Goal: Transaction & Acquisition: Purchase product/service

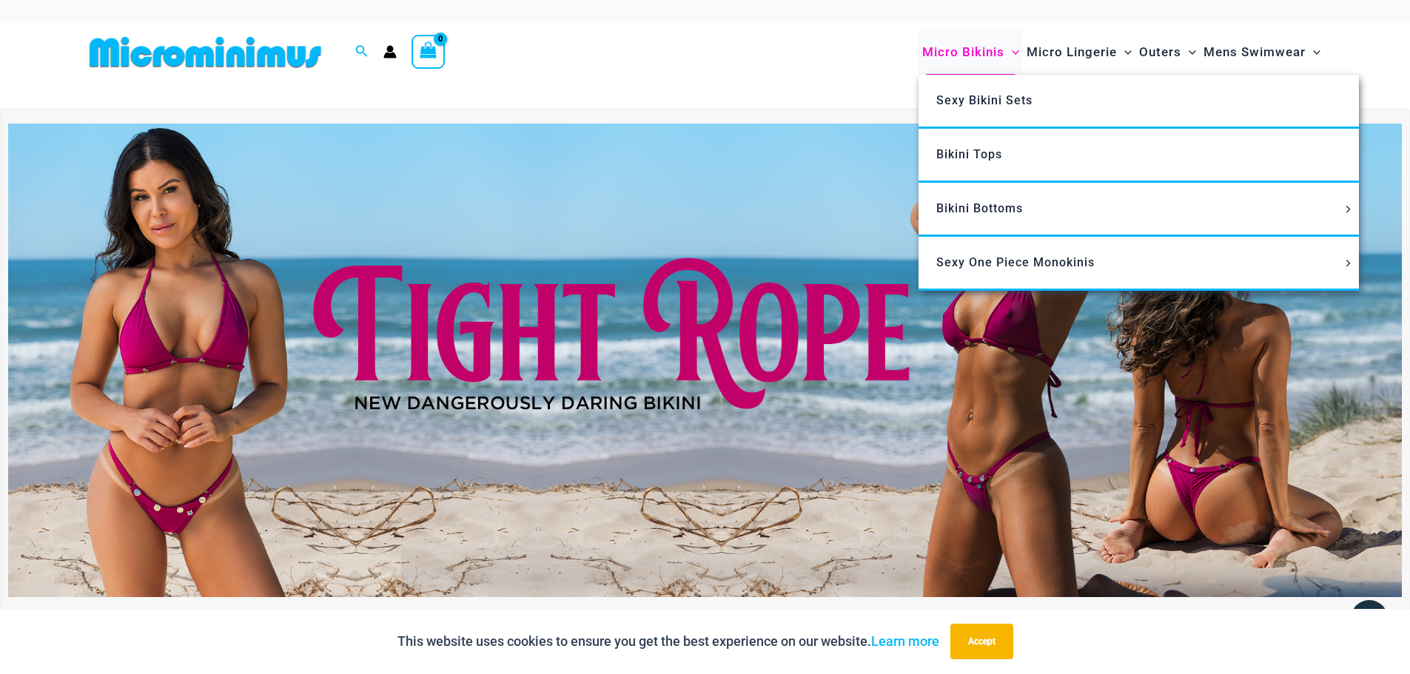
click at [977, 52] on span "Micro Bikinis" at bounding box center [963, 52] width 82 height 38
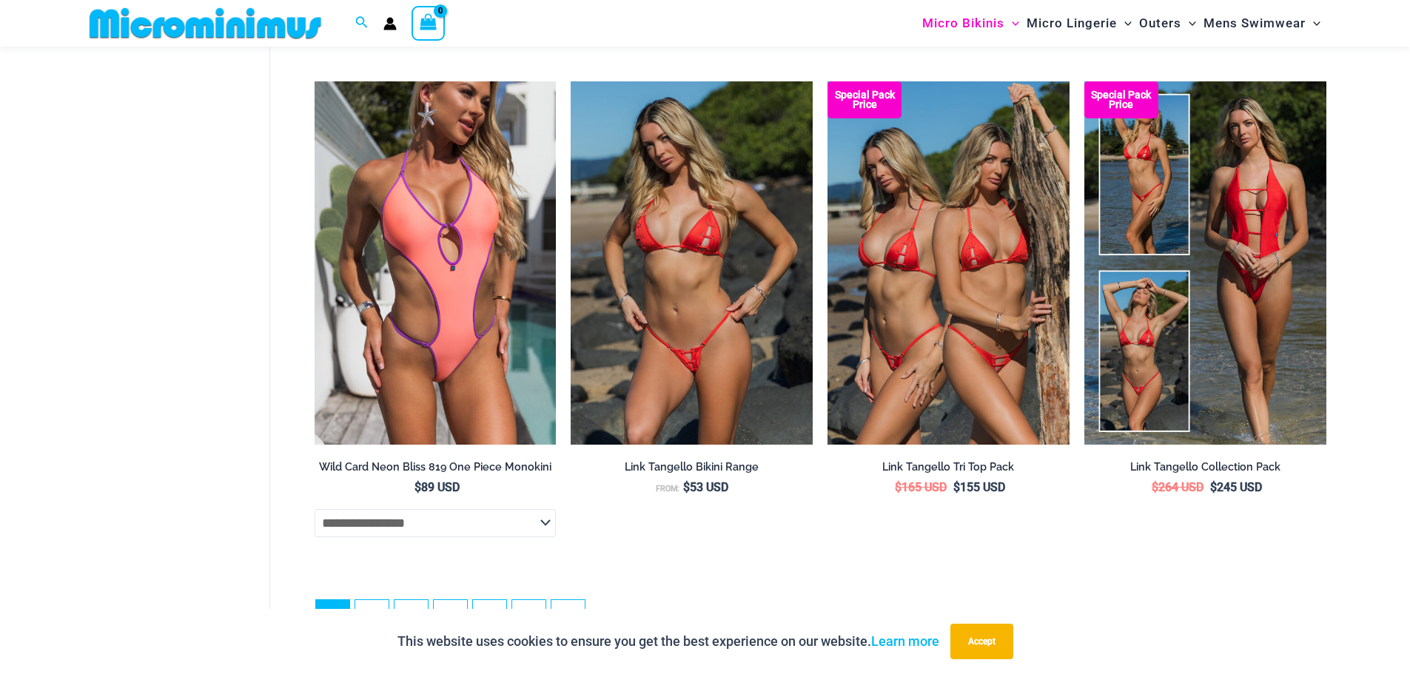
scroll to position [4266, 0]
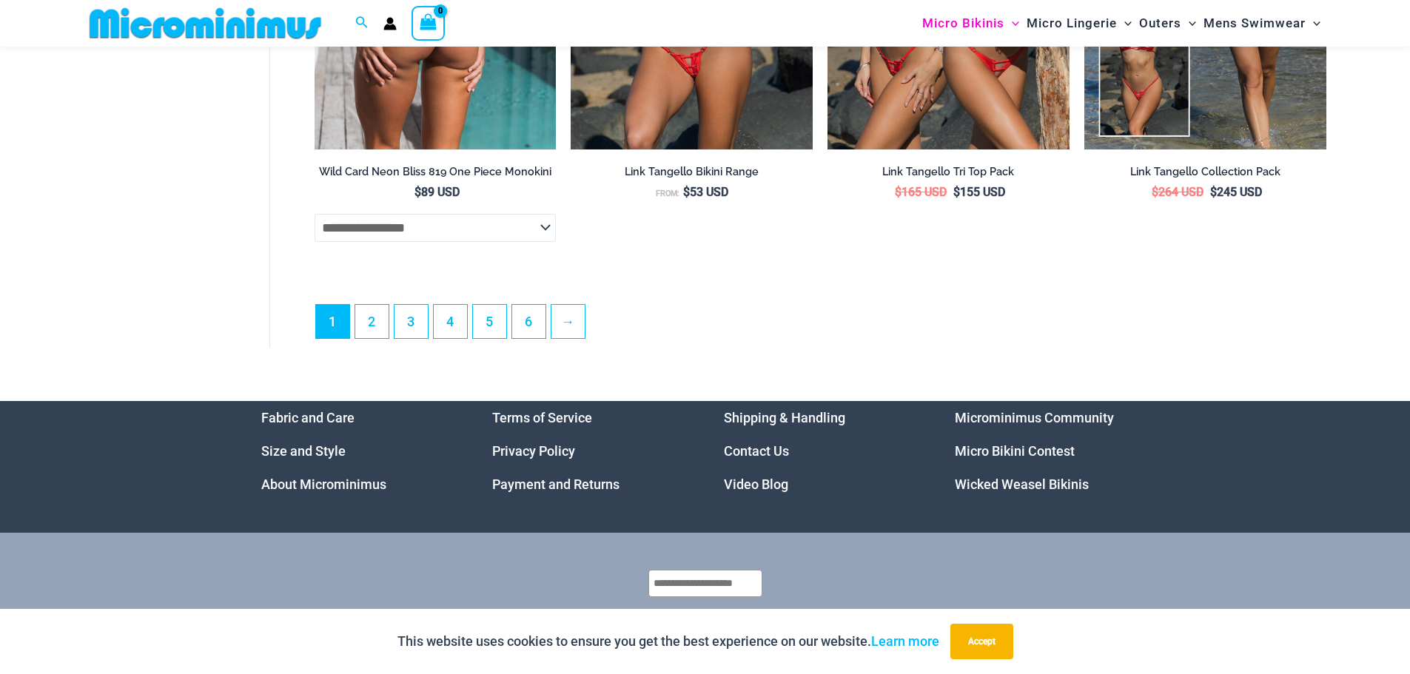
click at [542, 242] on select "**********" at bounding box center [435, 228] width 242 height 28
click at [541, 242] on select "**********" at bounding box center [435, 228] width 242 height 28
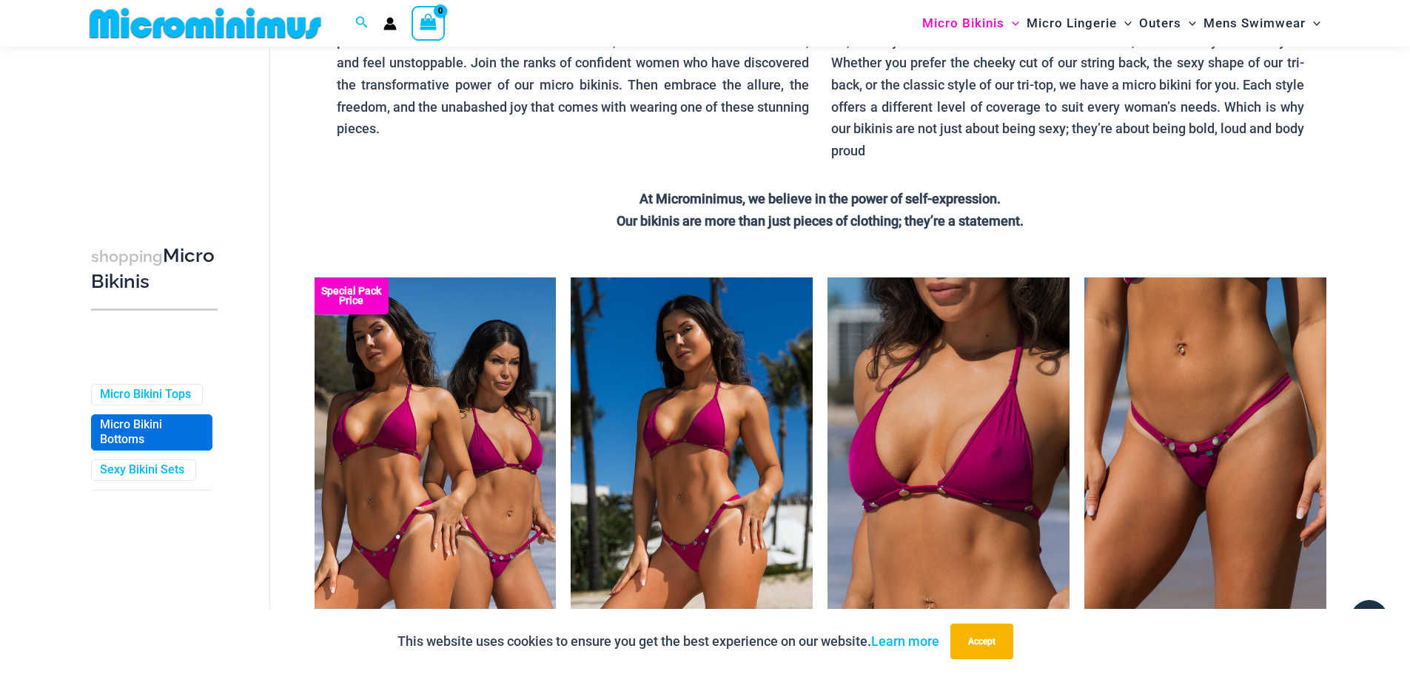
scroll to position [148, 0]
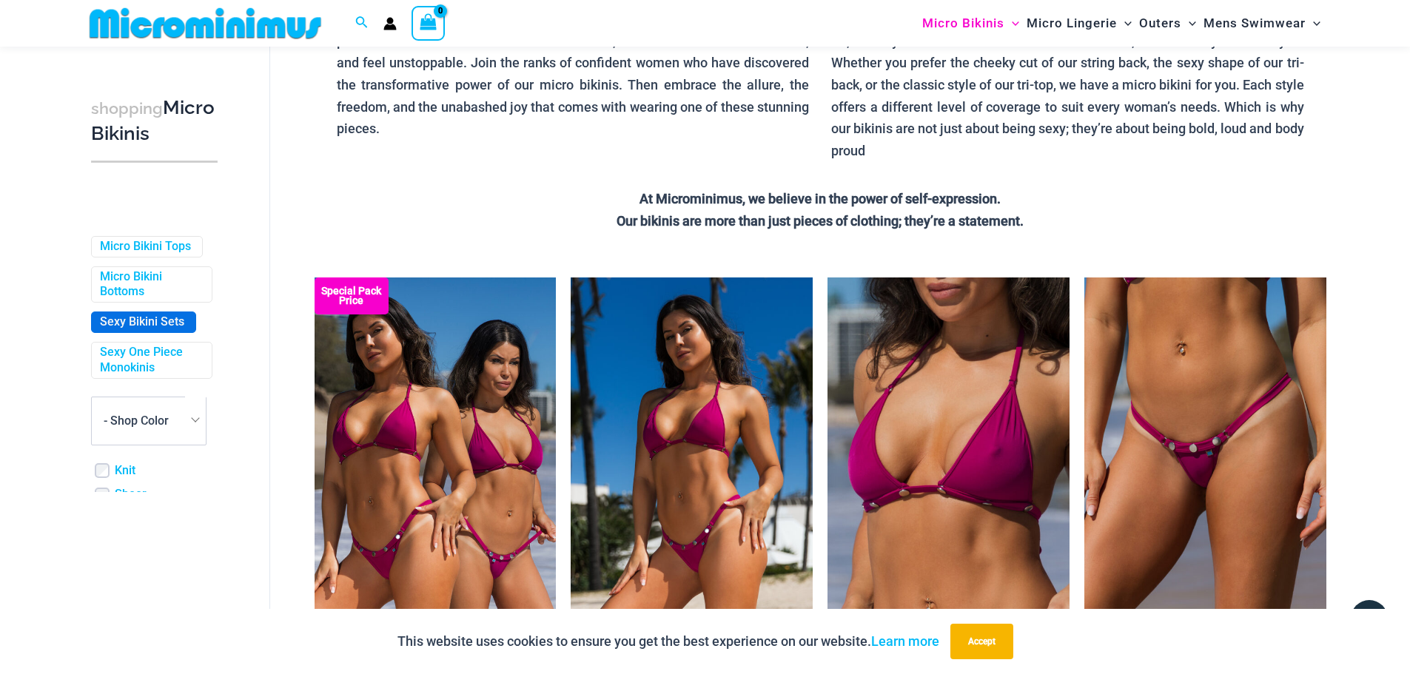
click at [163, 330] on link "Sexy Bikini Sets" at bounding box center [142, 322] width 84 height 16
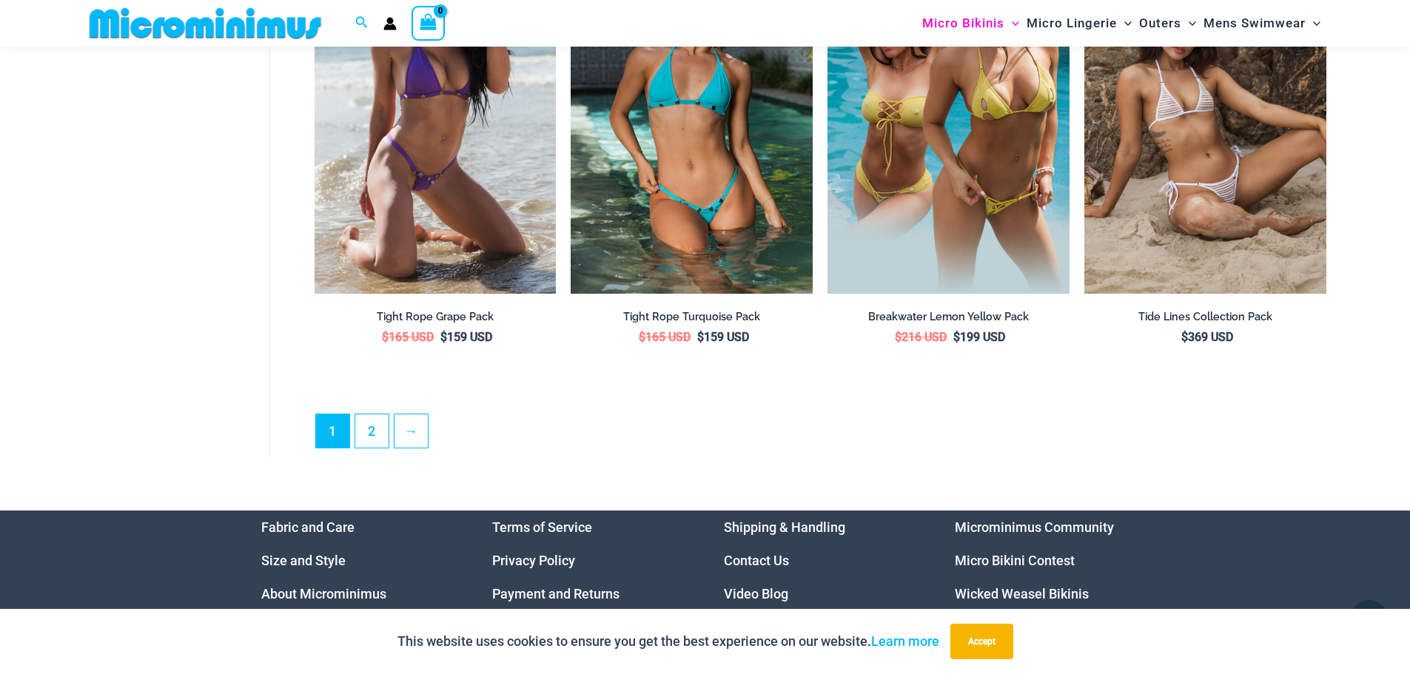
scroll to position [3982, 0]
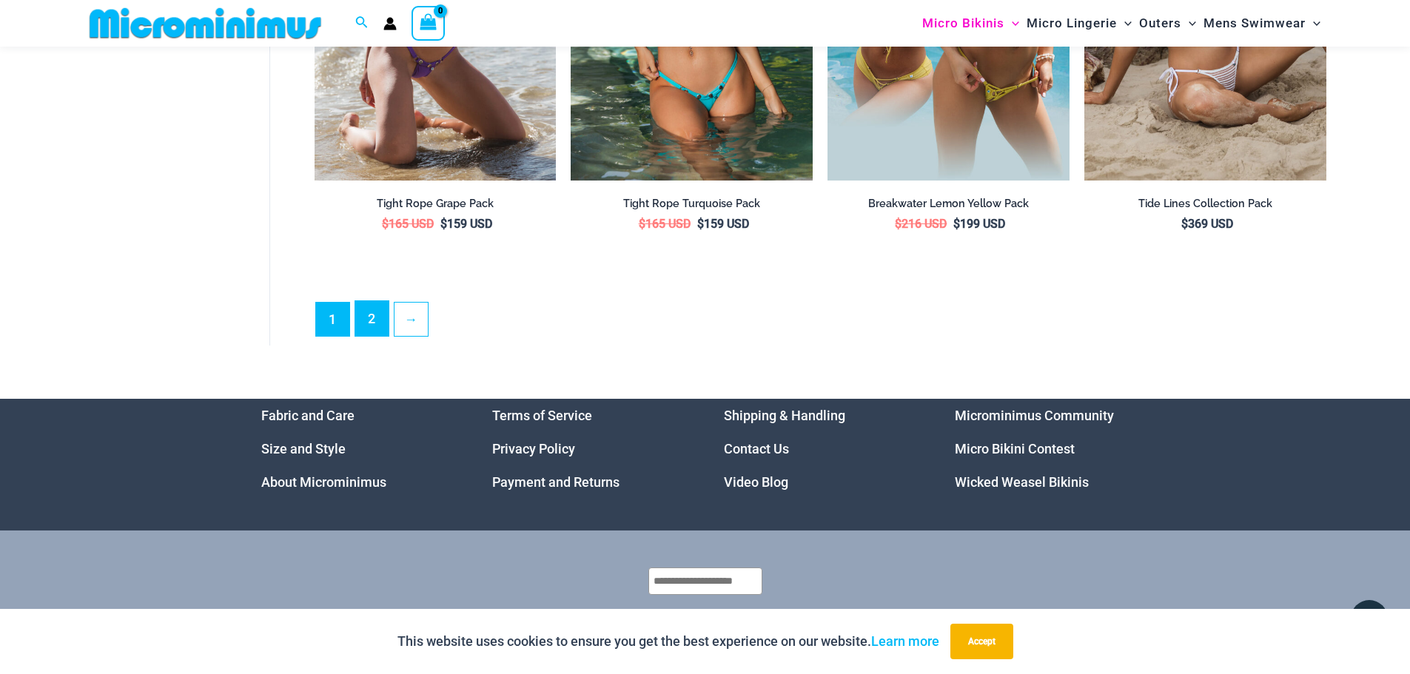
click at [385, 313] on link "2" at bounding box center [371, 318] width 33 height 35
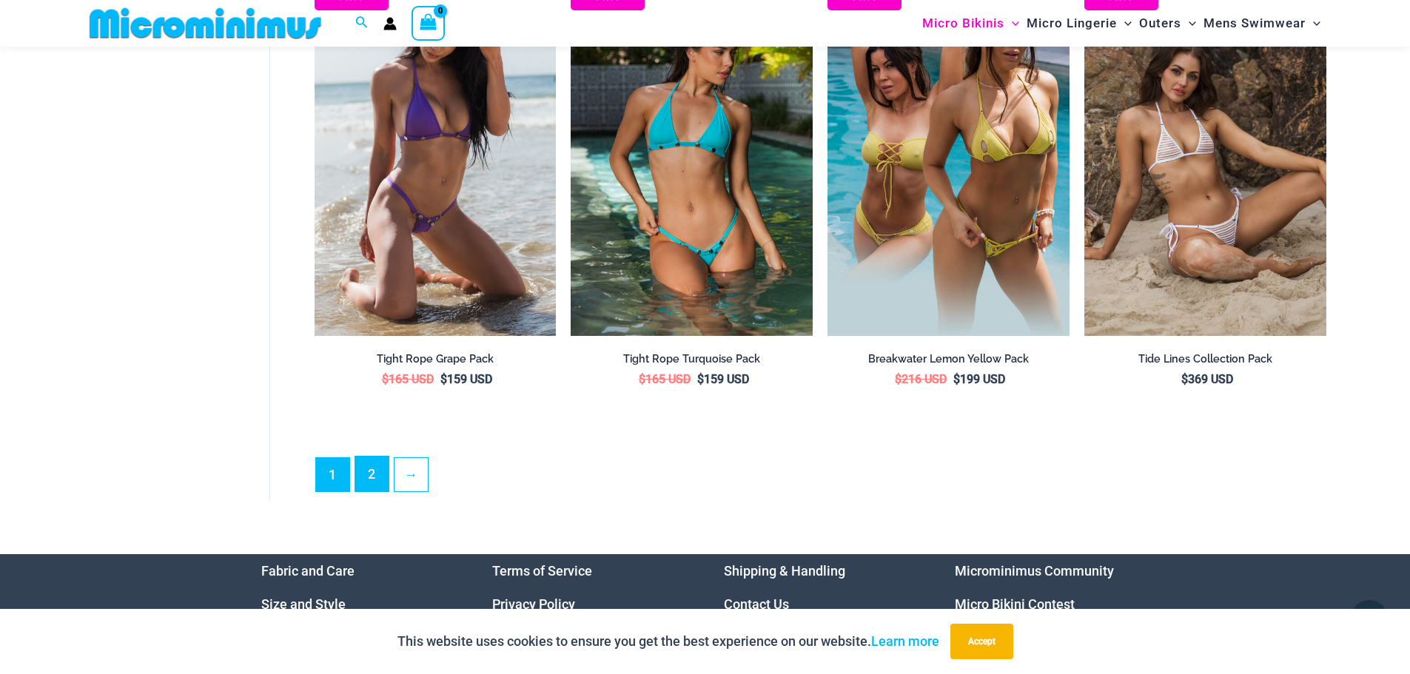
scroll to position [3816, 0]
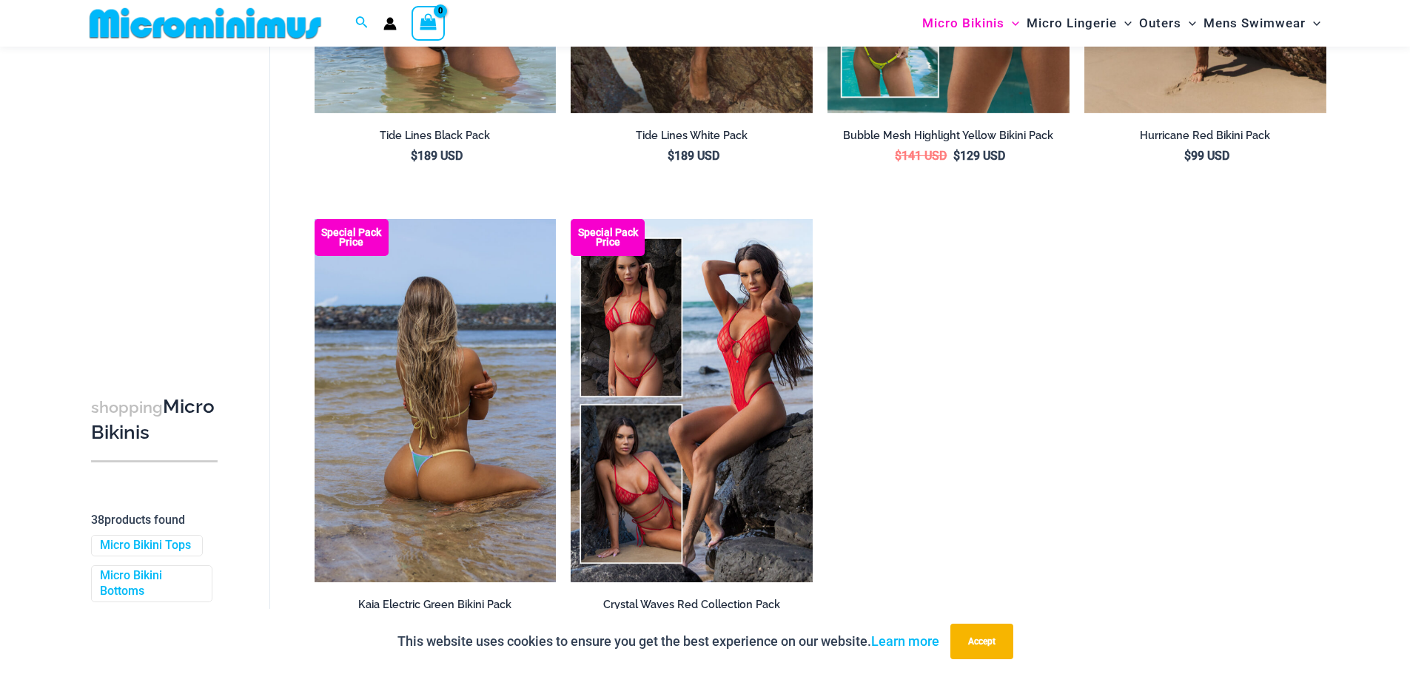
scroll to position [579, 0]
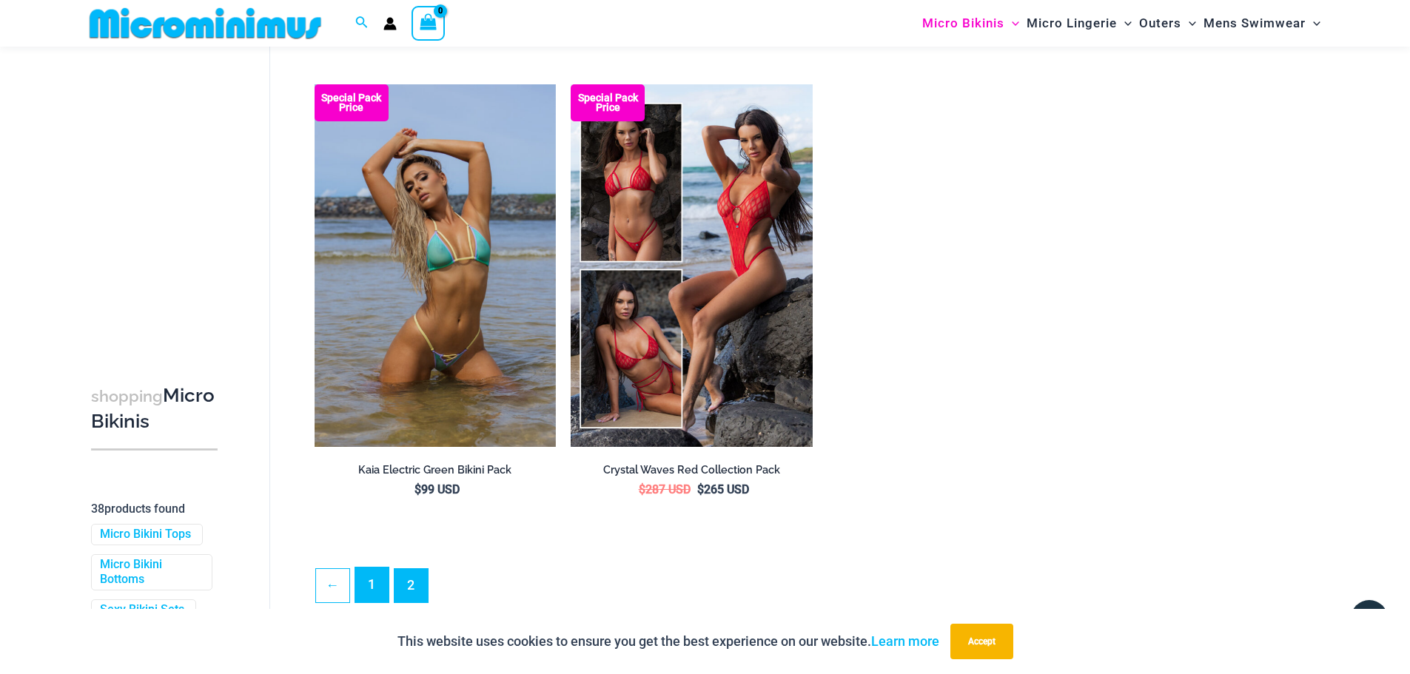
click at [372, 576] on link "1" at bounding box center [371, 585] width 33 height 35
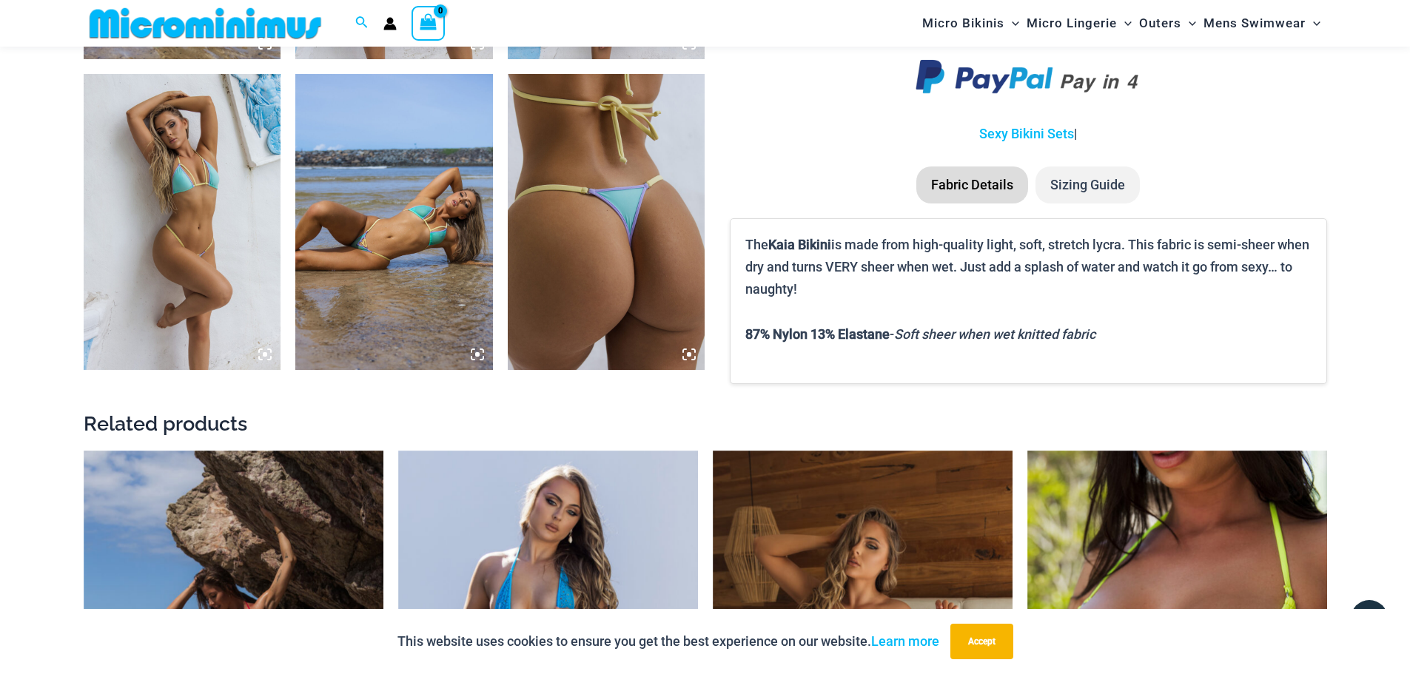
scroll to position [1319, 0]
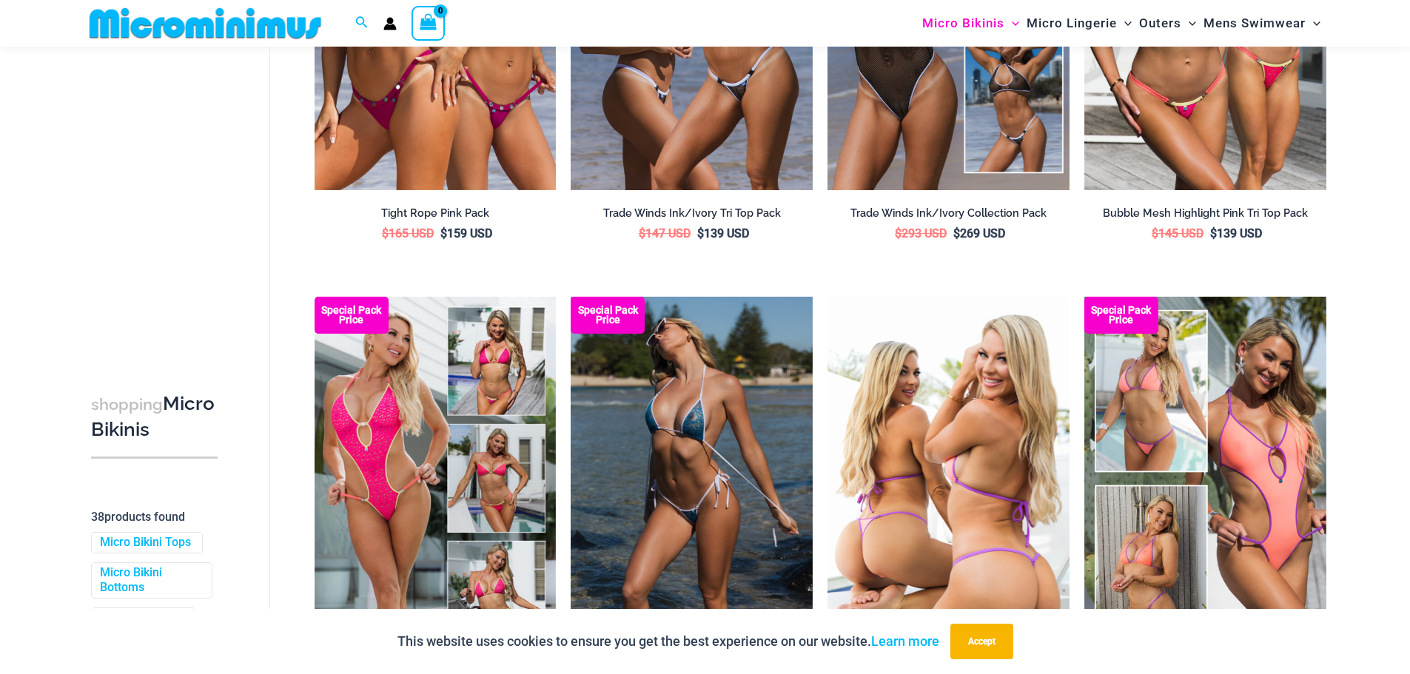
scroll to position [578, 0]
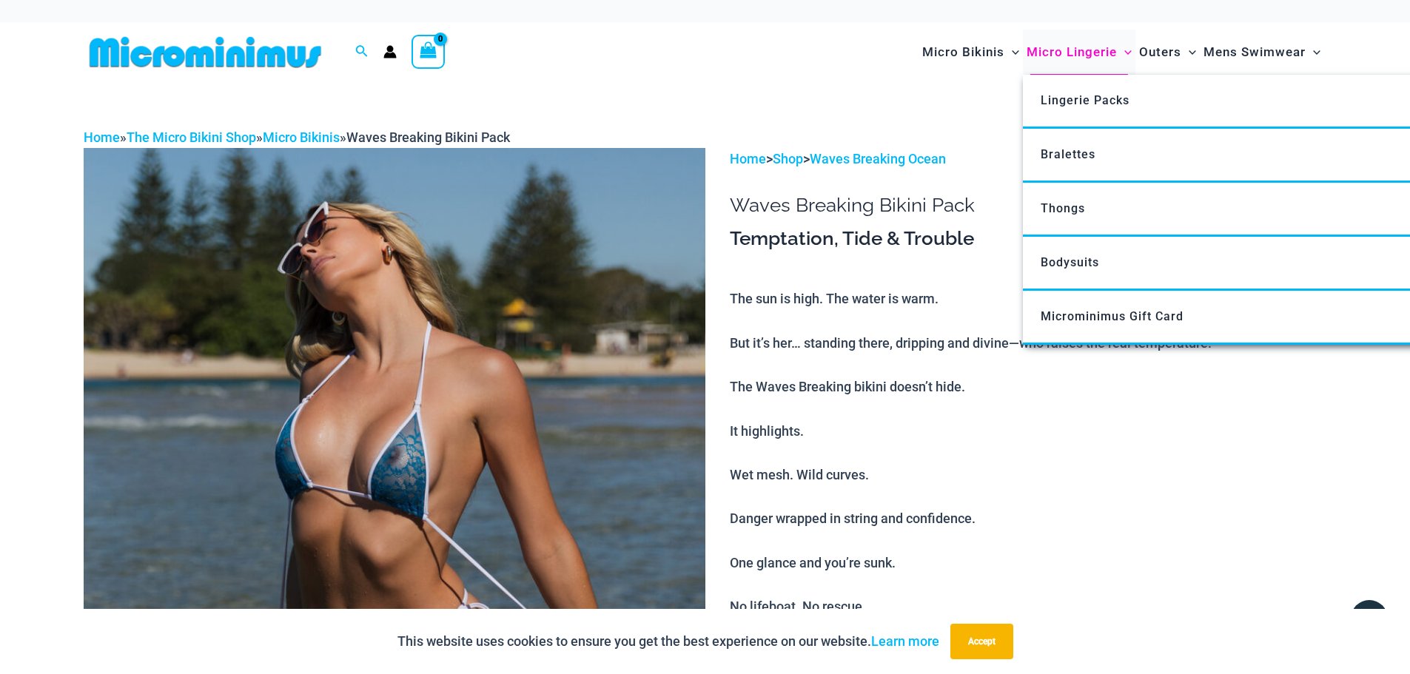
click at [1068, 50] on span "Micro Lingerie" at bounding box center [1071, 52] width 90 height 38
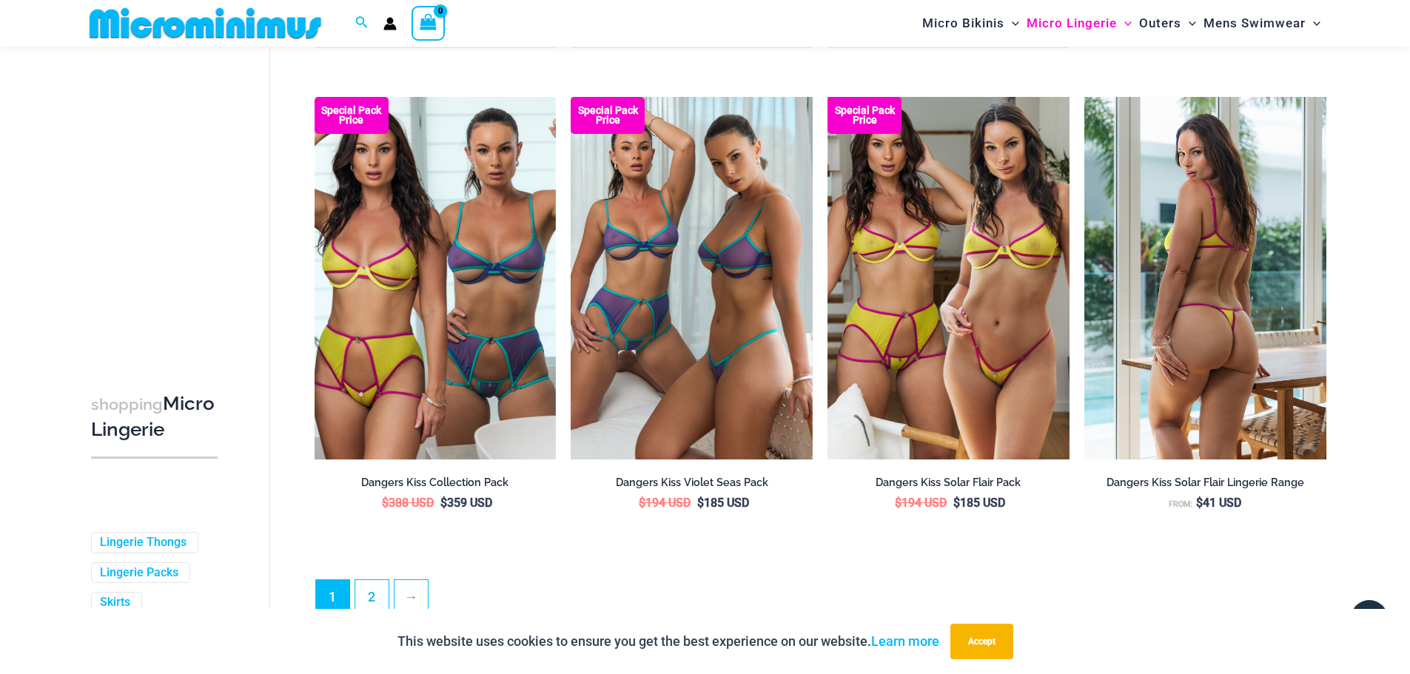
scroll to position [4043, 0]
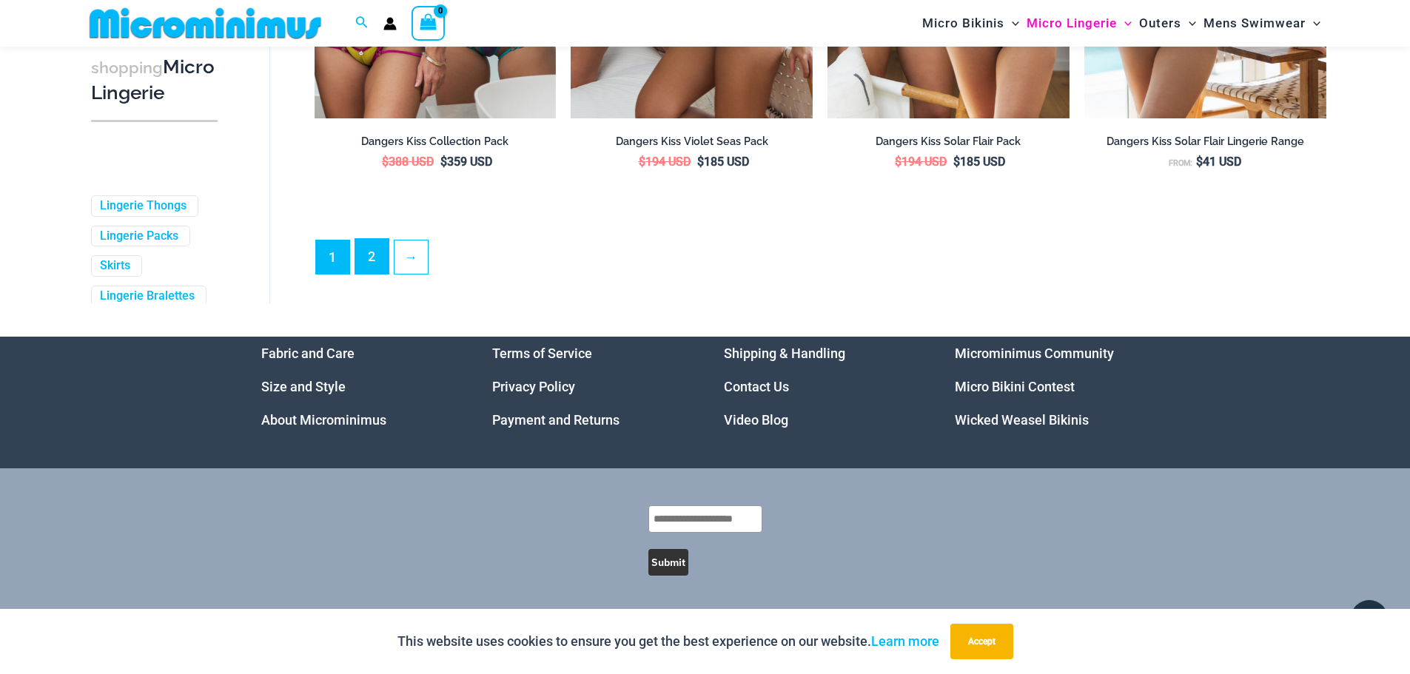
click at [373, 253] on link "2" at bounding box center [371, 256] width 33 height 35
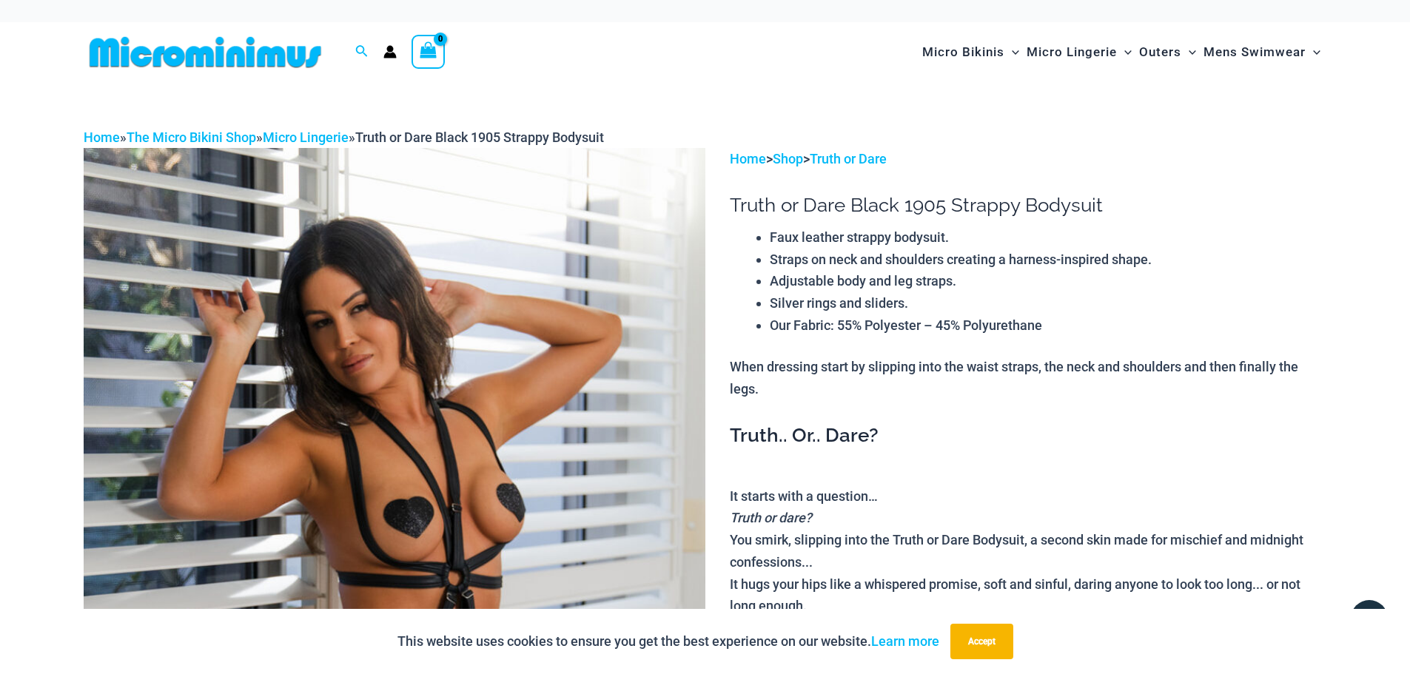
click at [1062, 443] on h3 "Truth.. Or.. Dare?" at bounding box center [1028, 435] width 596 height 25
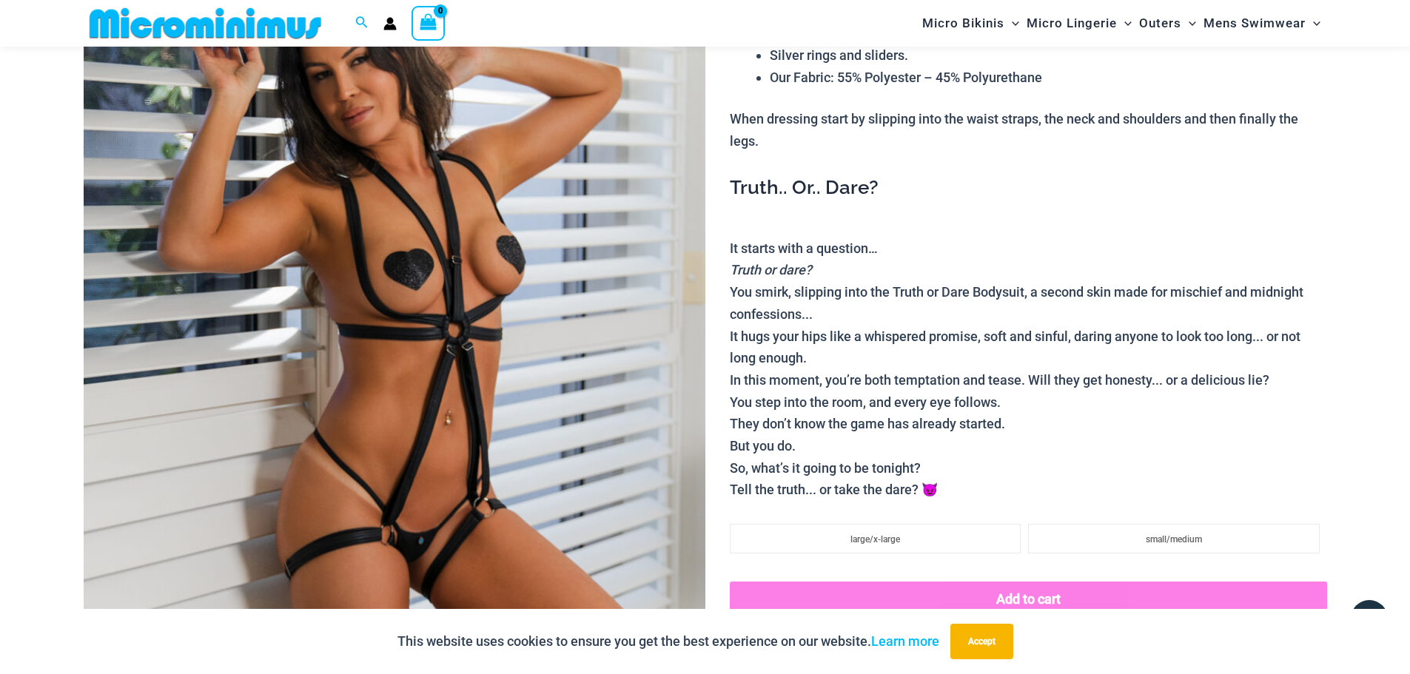
scroll to position [358, 0]
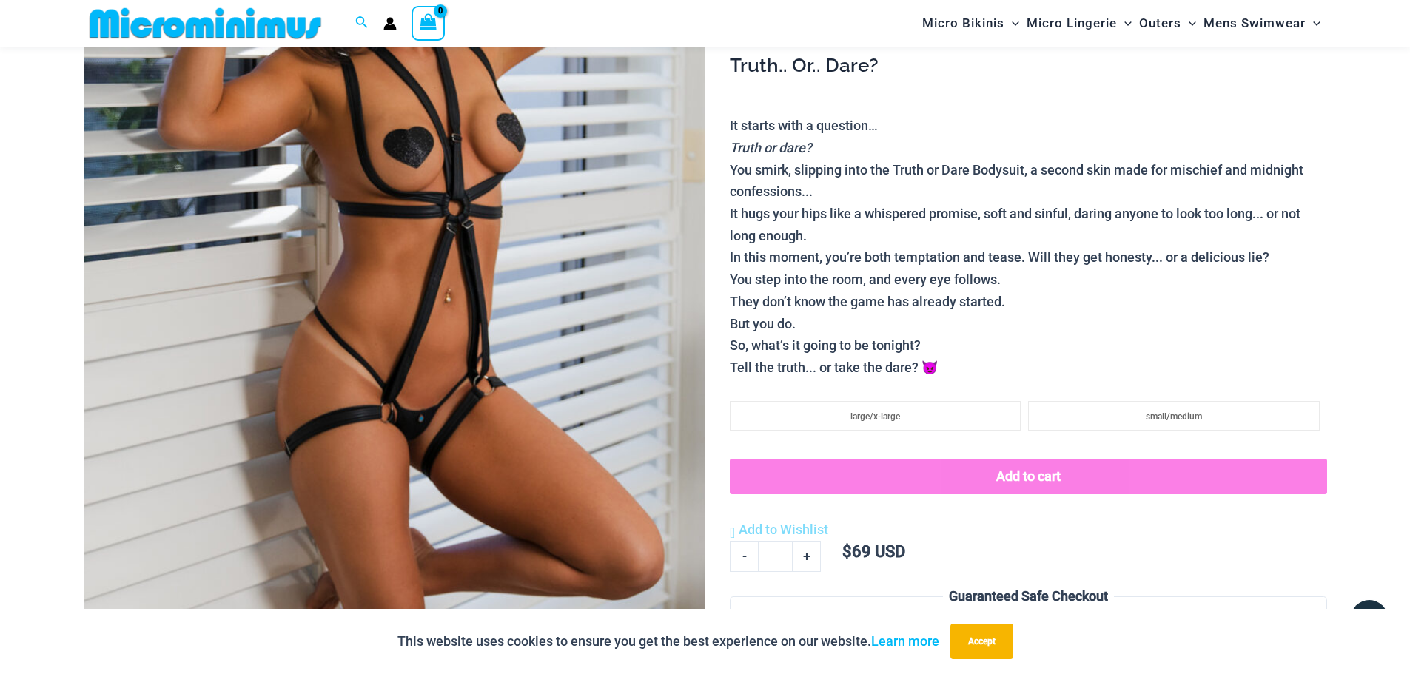
click at [1053, 245] on p "It starts with a question… Truth or dare? You smirk, slipping into the Truth or…" at bounding box center [1028, 246] width 596 height 263
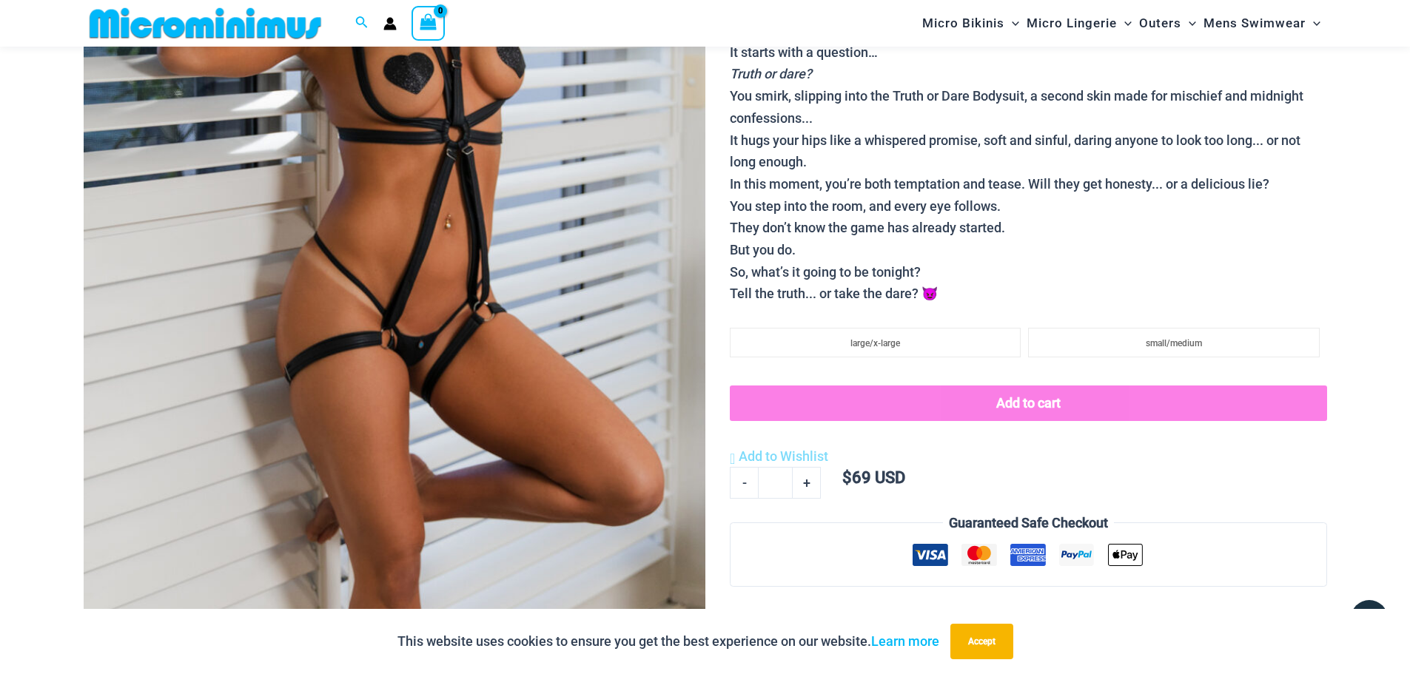
scroll to position [135, 0]
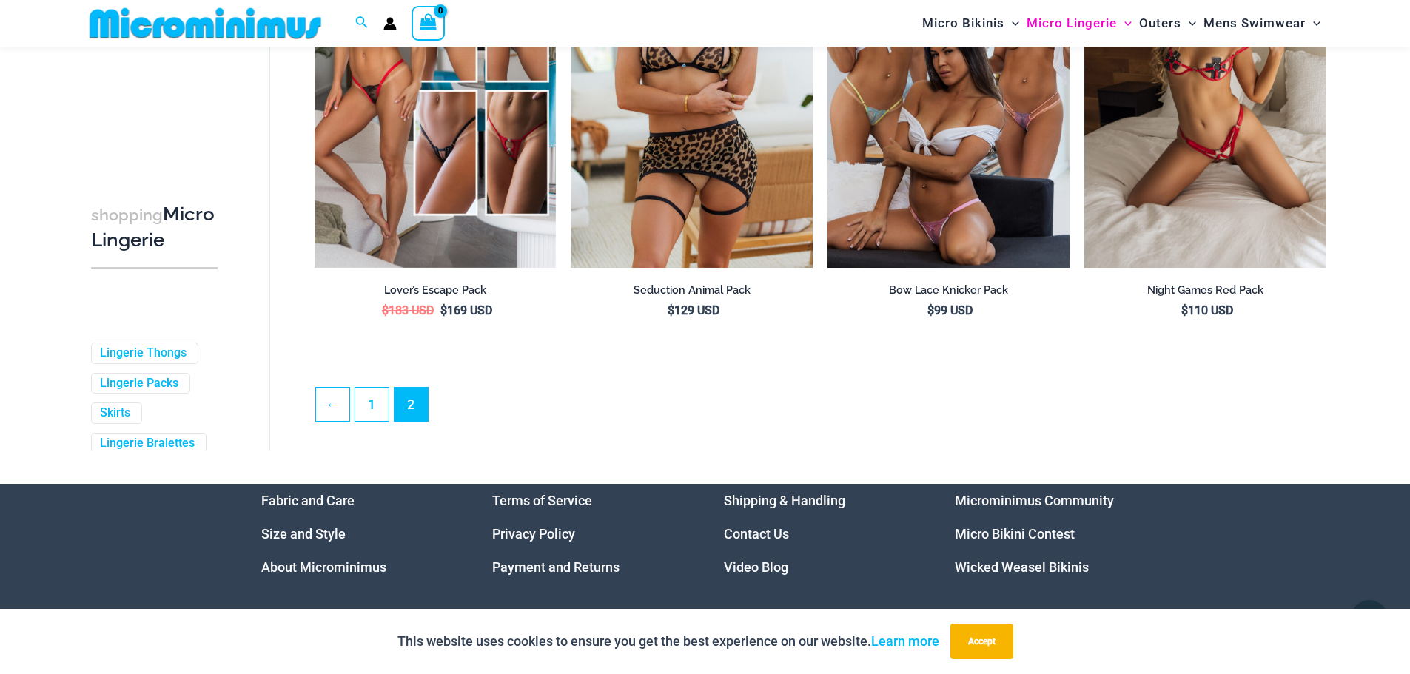
scroll to position [3593, 0]
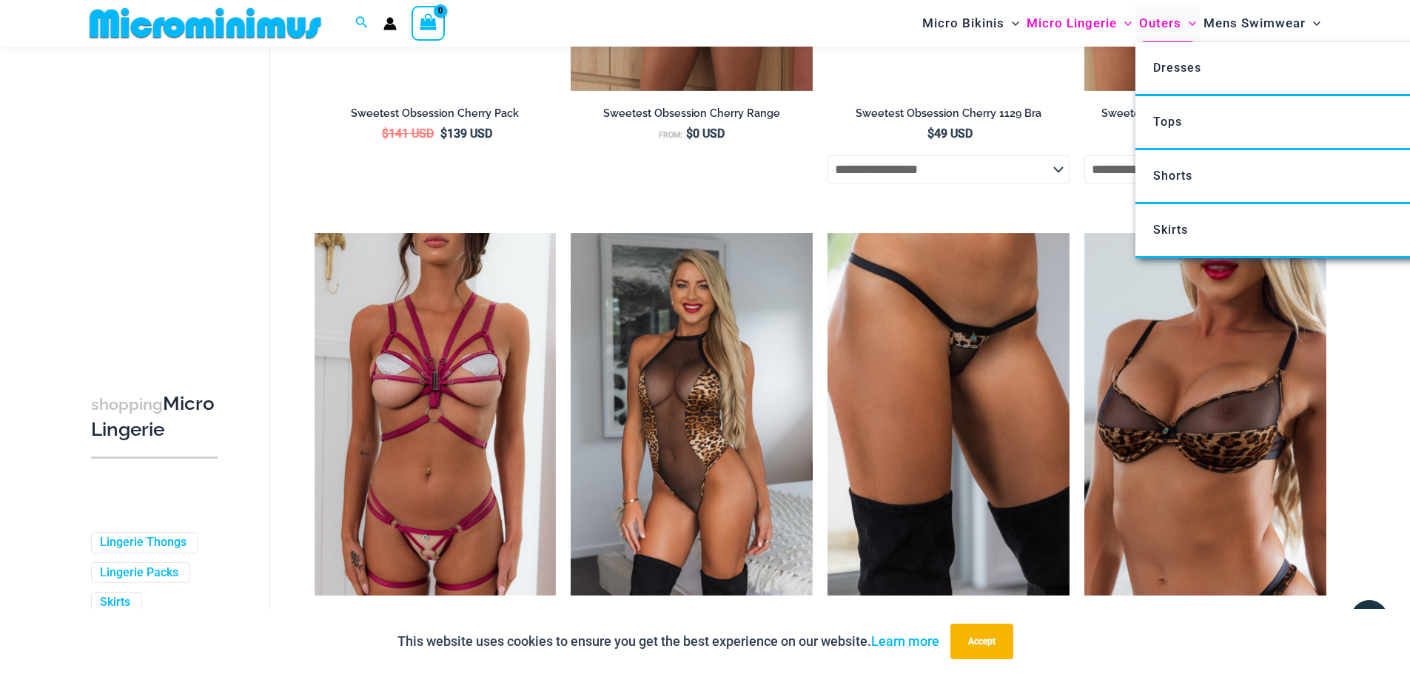
scroll to position [2779, 0]
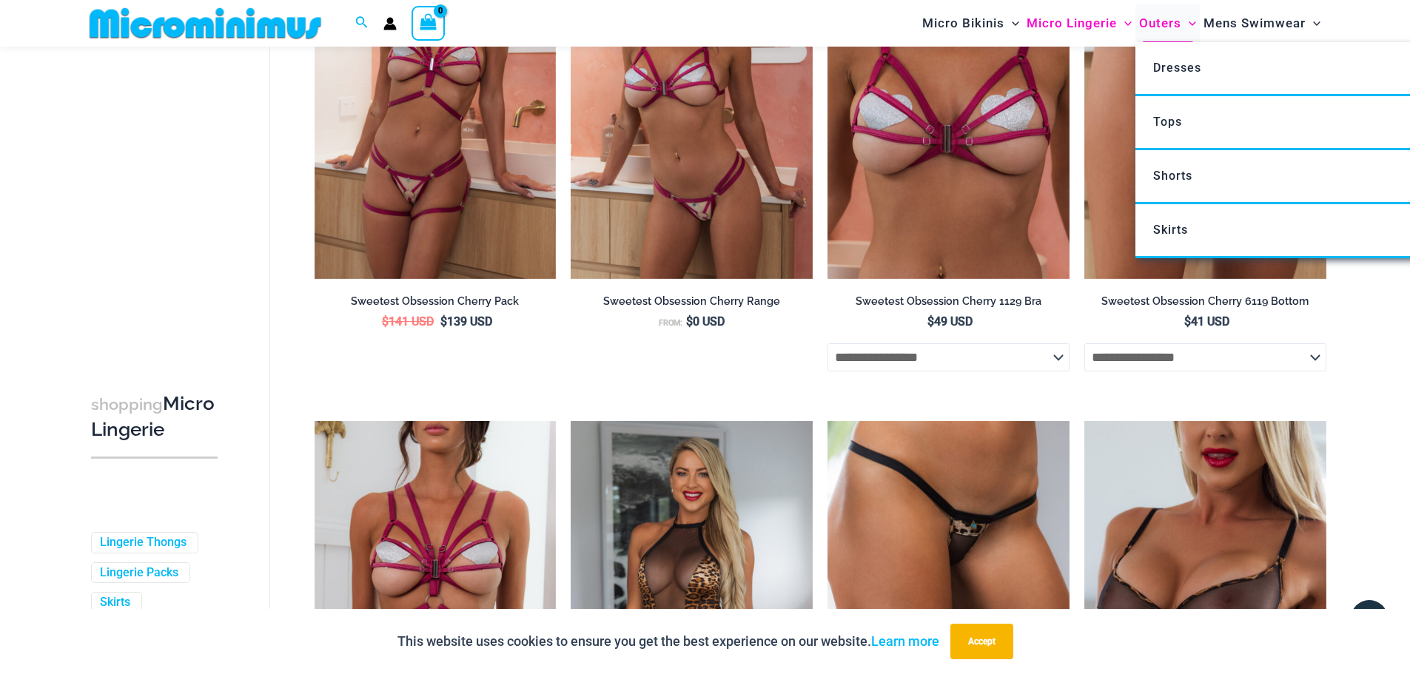
click at [1140, 18] on span "Outers" at bounding box center [1160, 23] width 42 height 38
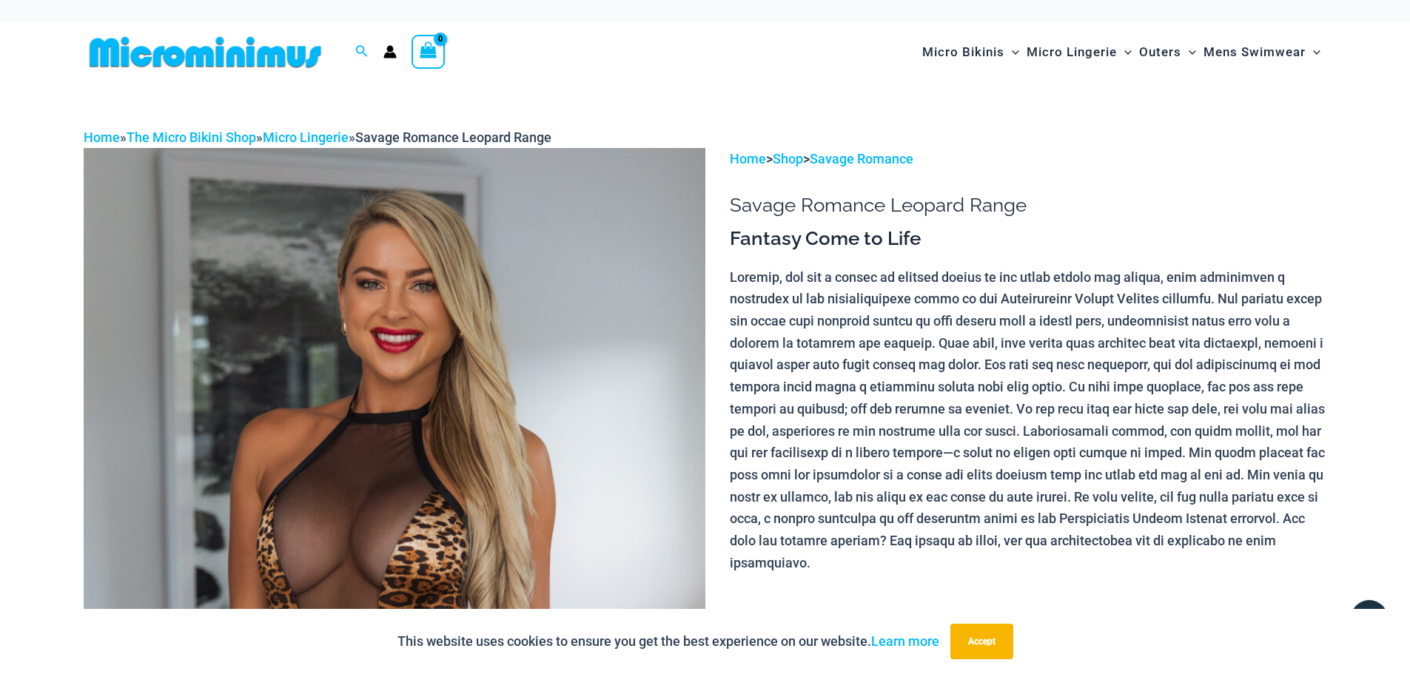
click at [1048, 407] on p at bounding box center [1028, 420] width 596 height 308
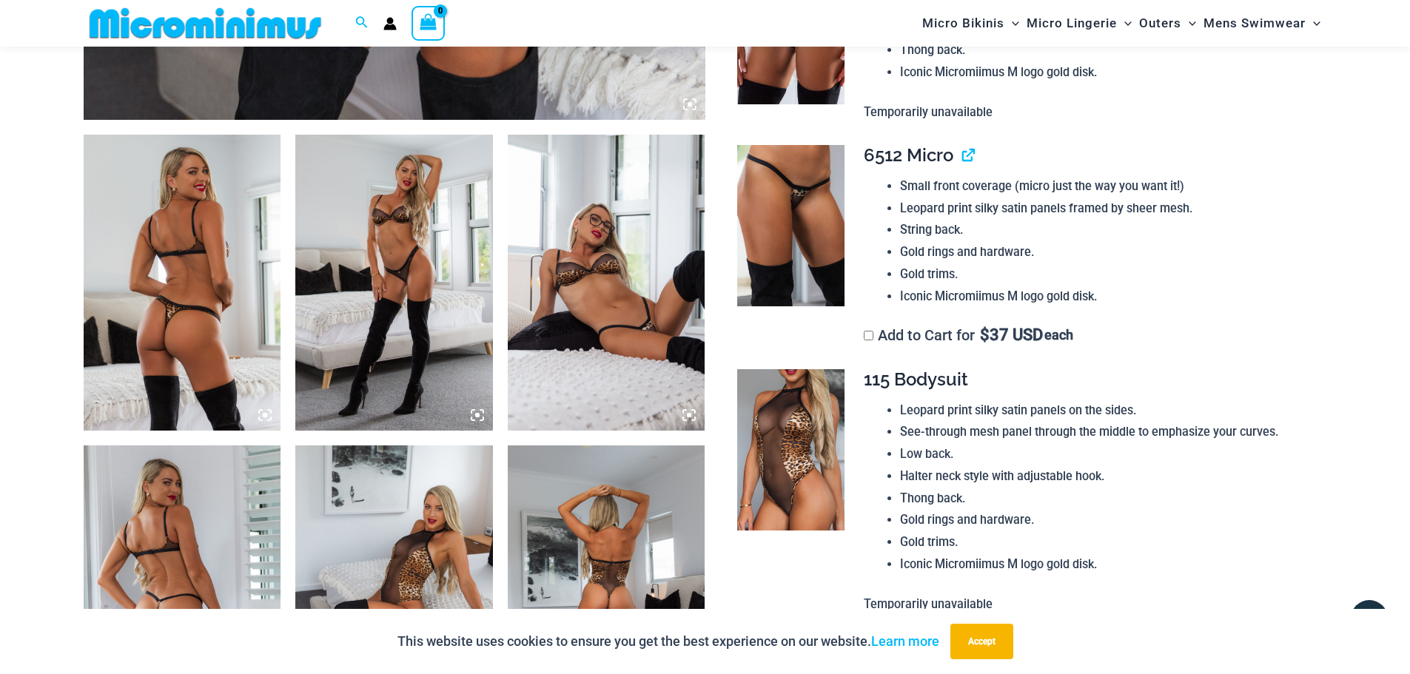
scroll to position [1244, 0]
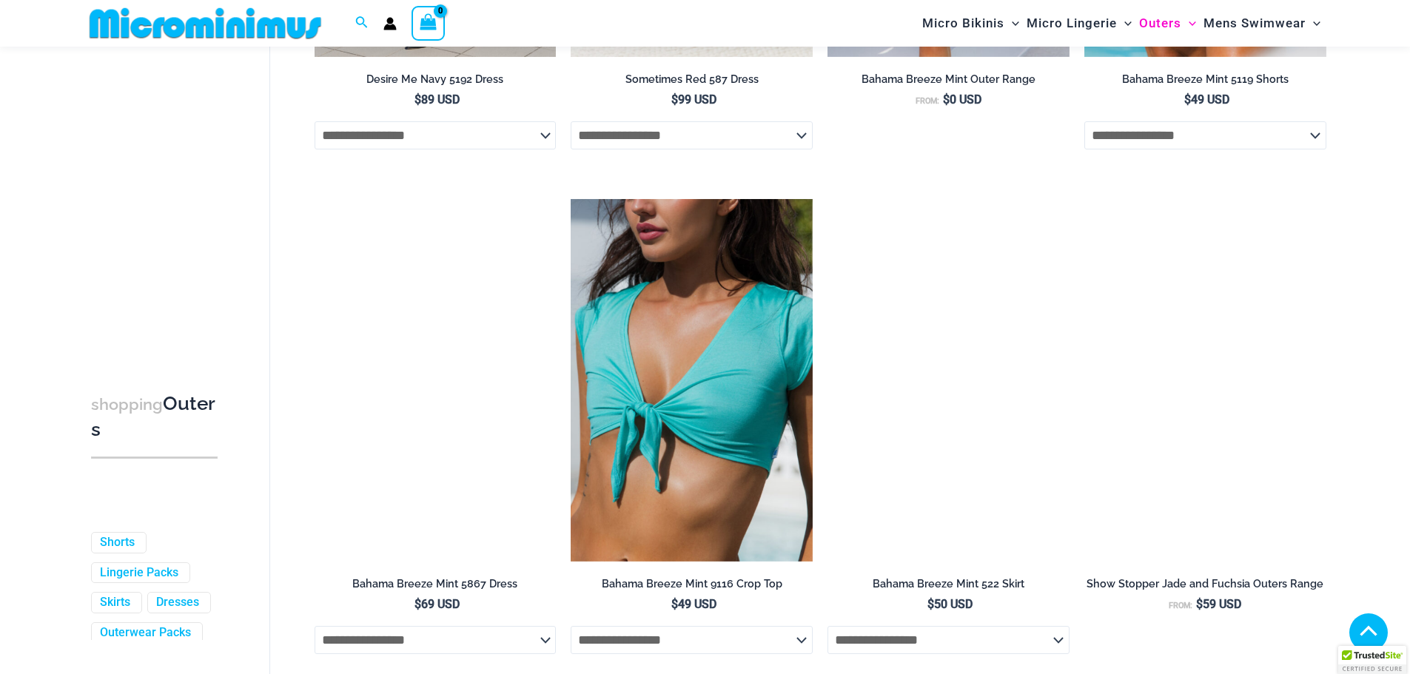
scroll to position [1025, 0]
